Goal: Transaction & Acquisition: Purchase product/service

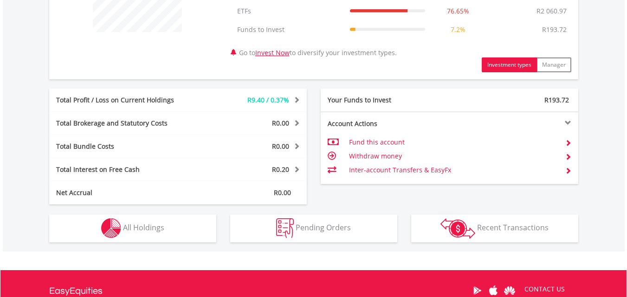
scroll to position [510, 0]
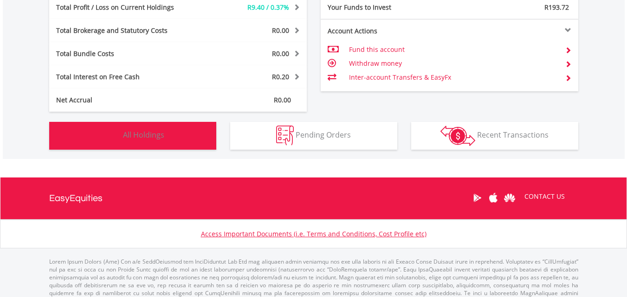
click at [115, 131] on img "button" at bounding box center [111, 136] width 20 height 20
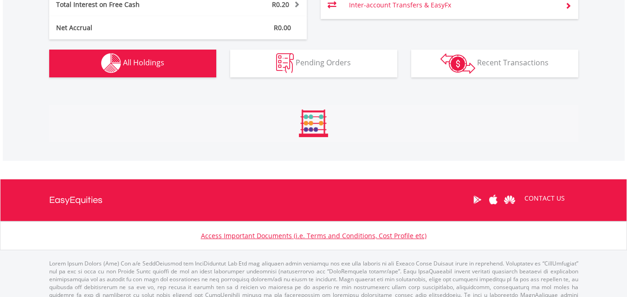
scroll to position [688, 0]
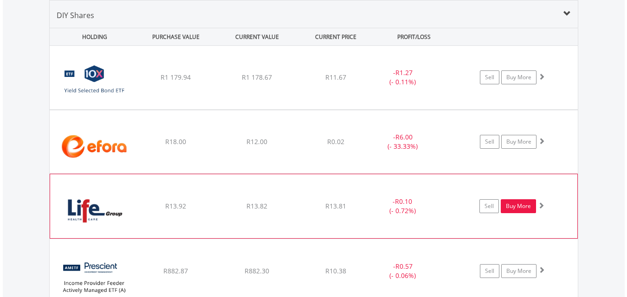
click at [515, 207] on link "Buy More" at bounding box center [518, 206] width 35 height 14
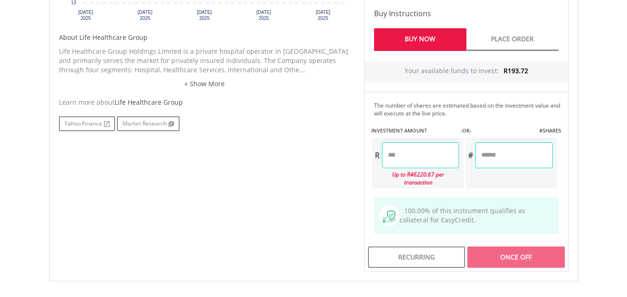
scroll to position [510, 0]
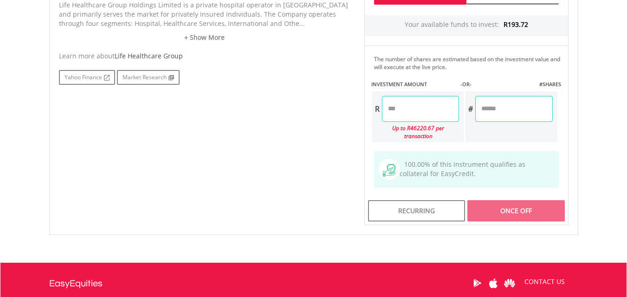
click at [507, 110] on input "number" at bounding box center [513, 109] width 77 height 26
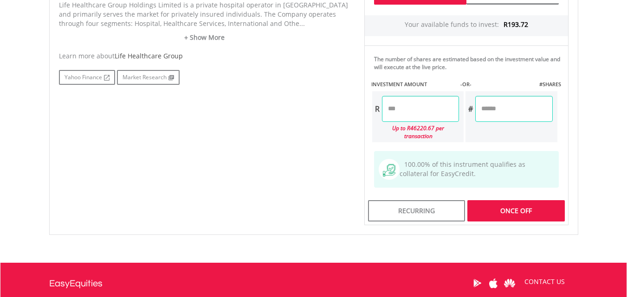
type input "**"
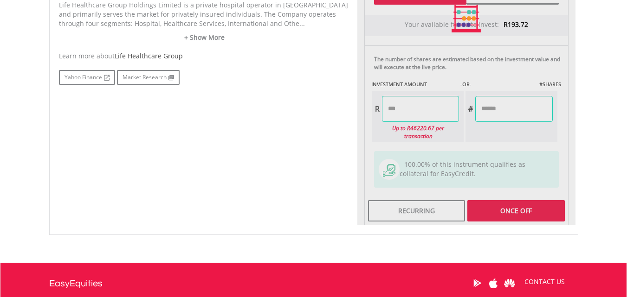
click at [332, 136] on div "No chart available. 1 MO CHANGE 1.62% DAILY CHANGE -0.93% 1M 3M 6M 1Y MAX Chart…" at bounding box center [313, 19] width 523 height 414
type input "******"
click at [335, 136] on div "No chart available. 1 MO CHANGE 1.62% DAILY CHANGE -0.93% 1M 3M 6M 1Y MAX Chart…" at bounding box center [313, 19] width 523 height 414
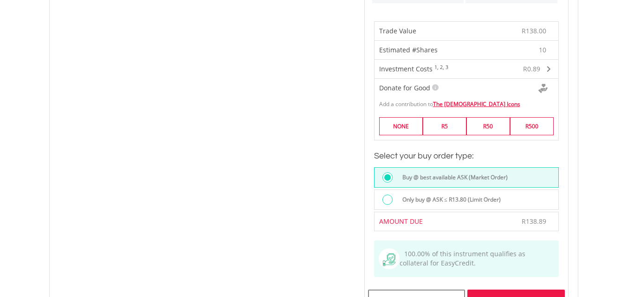
scroll to position [742, 0]
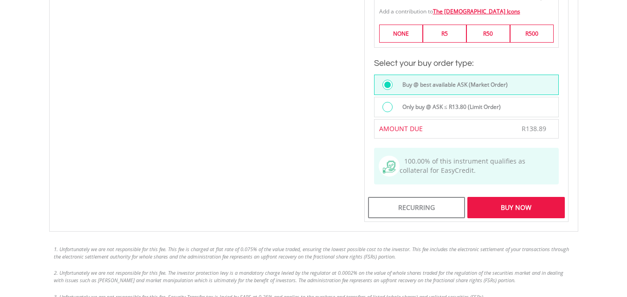
click at [538, 202] on div "Buy Now" at bounding box center [515, 207] width 97 height 21
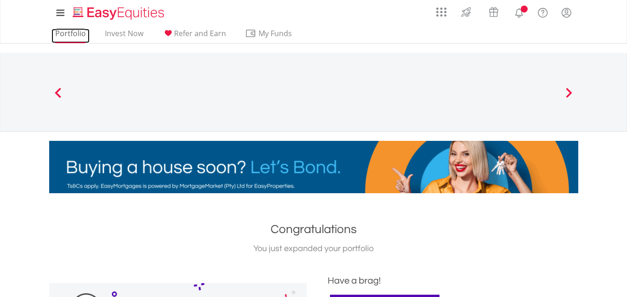
click at [67, 32] on link "Portfolio" at bounding box center [70, 36] width 38 height 14
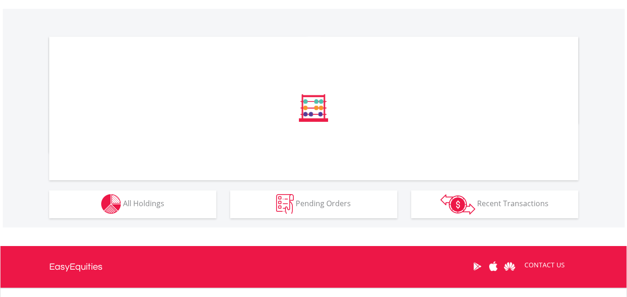
scroll to position [325, 0]
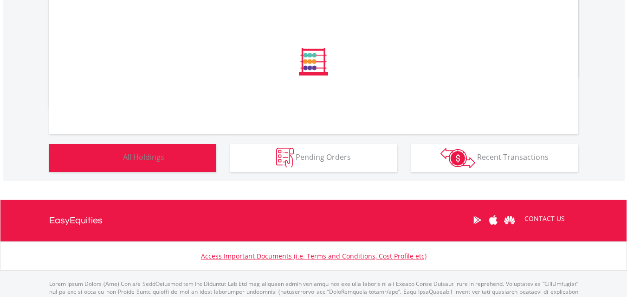
click at [103, 155] on img "button" at bounding box center [111, 158] width 20 height 20
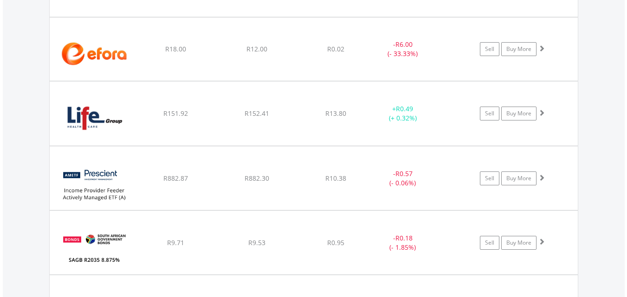
scroll to position [827, 0]
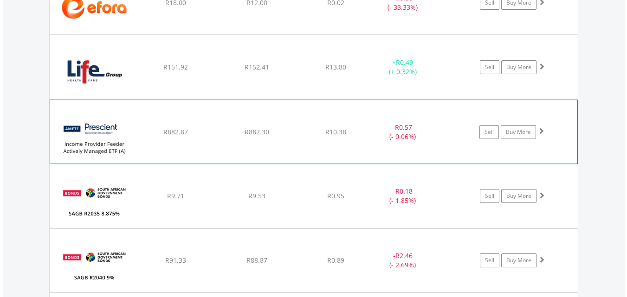
click at [131, 138] on img at bounding box center [95, 136] width 80 height 49
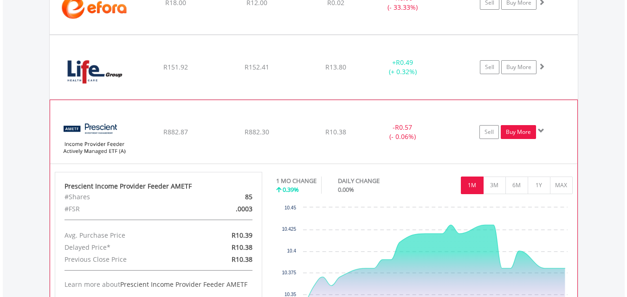
click at [508, 129] on link "Buy More" at bounding box center [518, 132] width 35 height 14
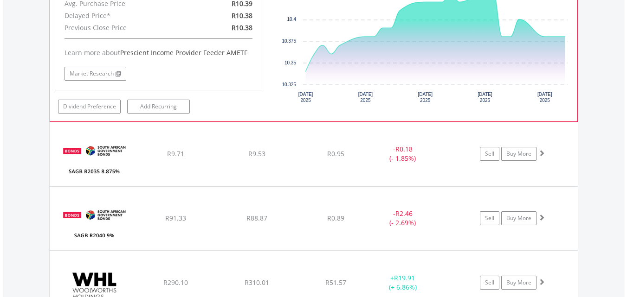
scroll to position [1106, 0]
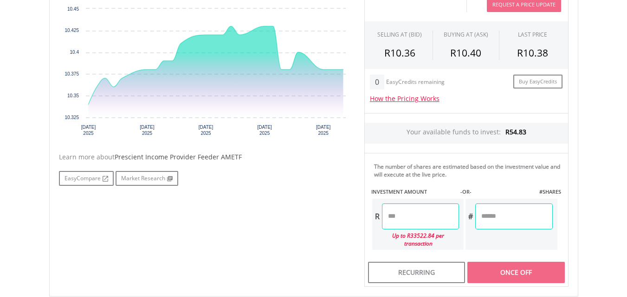
scroll to position [371, 0]
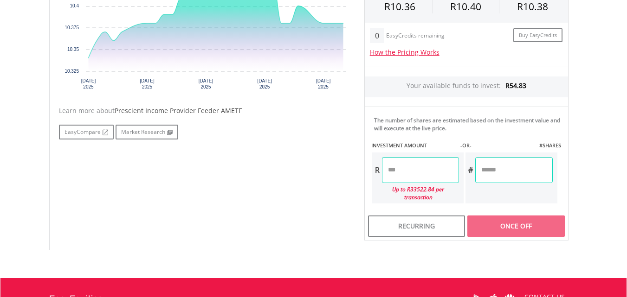
click at [512, 182] on input "number" at bounding box center [513, 170] width 77 height 26
type input "*"
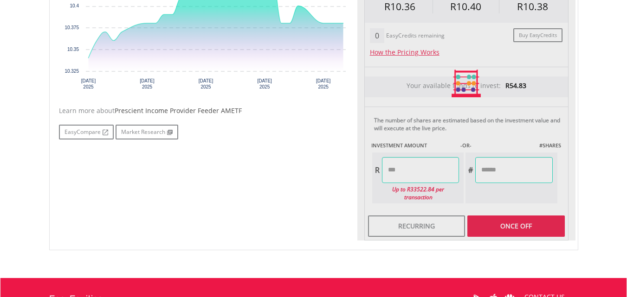
click at [591, 167] on body "My Investments Invest Now New Listings Sell My Recurring Investments Pending Or…" at bounding box center [313, 24] width 627 height 791
type input "*****"
